Goal: Check status: Check status

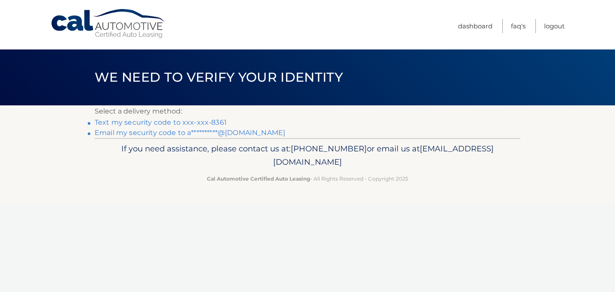
click at [205, 121] on link "Text my security code to xxx-xxx-8361" at bounding box center [161, 122] width 132 height 8
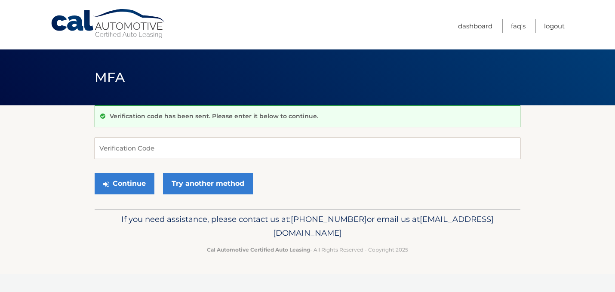
click at [163, 144] on input "Verification Code" at bounding box center [308, 149] width 426 height 22
click at [158, 150] on input "Verification Code" at bounding box center [308, 149] width 426 height 22
type input "249075"
click at [95, 173] on button "Continue" at bounding box center [125, 184] width 60 height 22
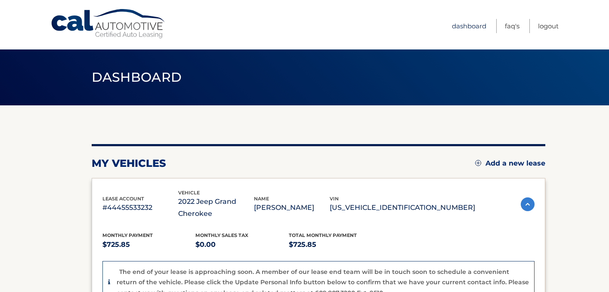
click at [469, 28] on link "Dashboard" at bounding box center [469, 26] width 34 height 14
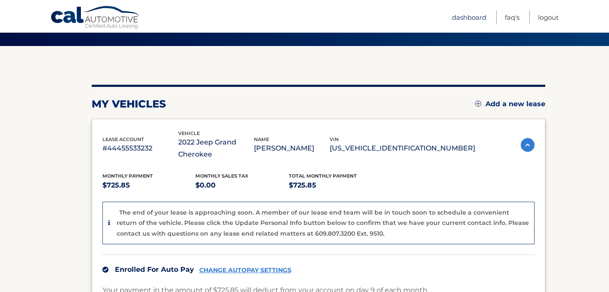
scroll to position [77, 0]
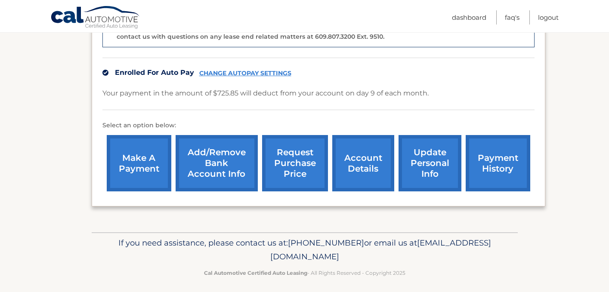
scroll to position [258, 0]
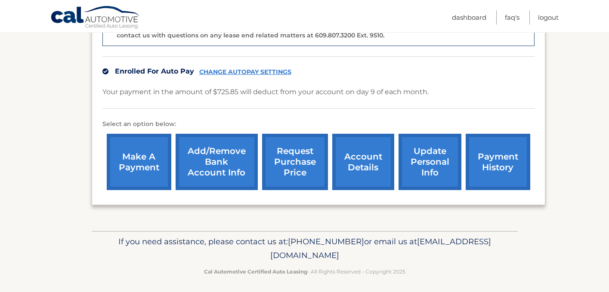
click at [351, 168] on link "account details" at bounding box center [363, 162] width 62 height 56
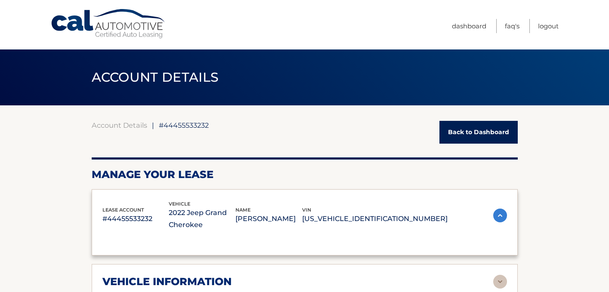
click at [487, 165] on div "Manage Your Lease" at bounding box center [305, 169] width 426 height 24
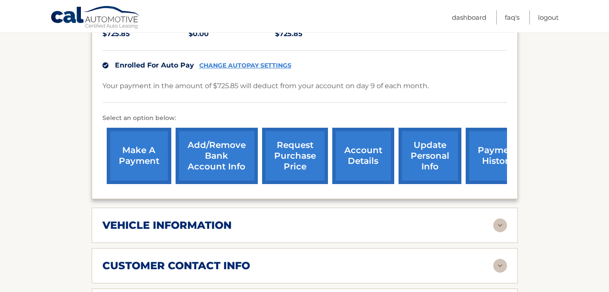
scroll to position [224, 0]
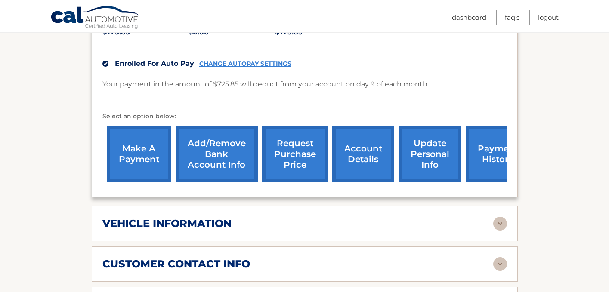
click at [487, 165] on link "payment history" at bounding box center [498, 154] width 65 height 56
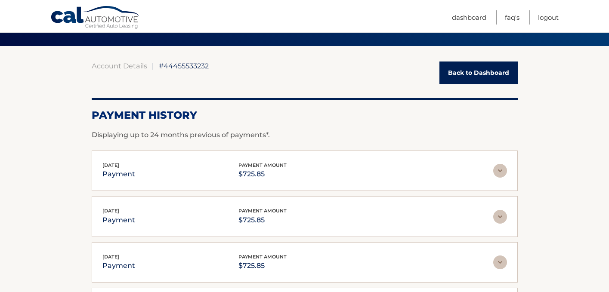
scroll to position [69, 0]
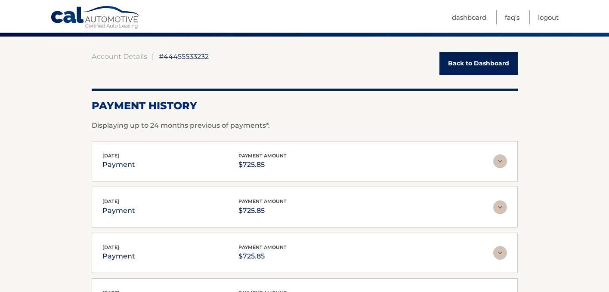
click at [497, 166] on img at bounding box center [500, 161] width 14 height 14
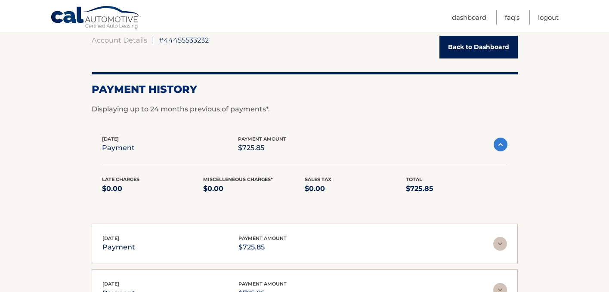
scroll to position [86, 0]
